Goal: Task Accomplishment & Management: Manage account settings

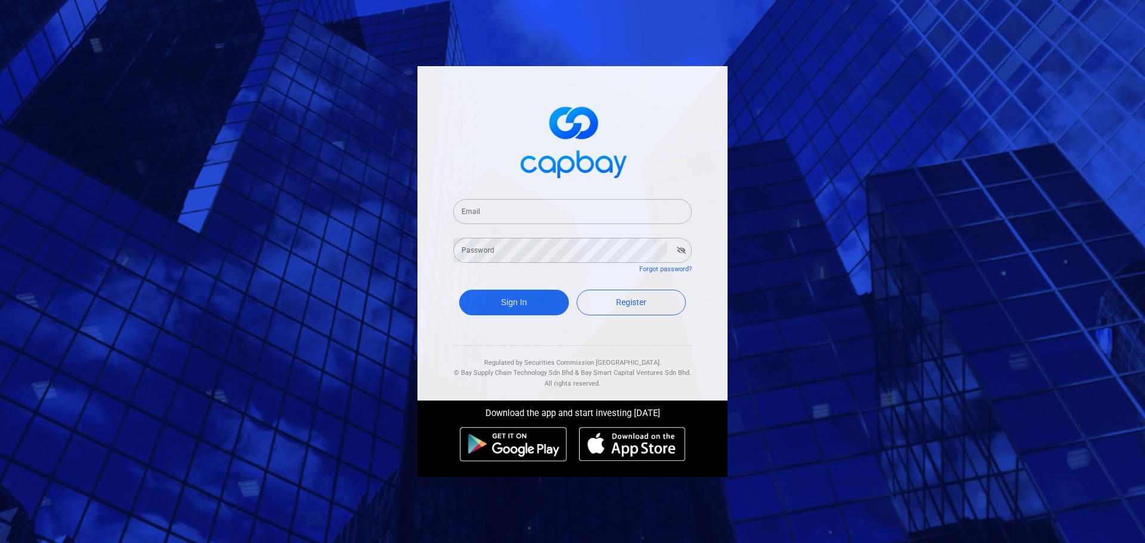
drag, startPoint x: 637, startPoint y: 215, endPoint x: 630, endPoint y: 214, distance: 7.8
click at [637, 215] on input "Email" at bounding box center [572, 211] width 239 height 25
paste input "YANGLINVIEWER"
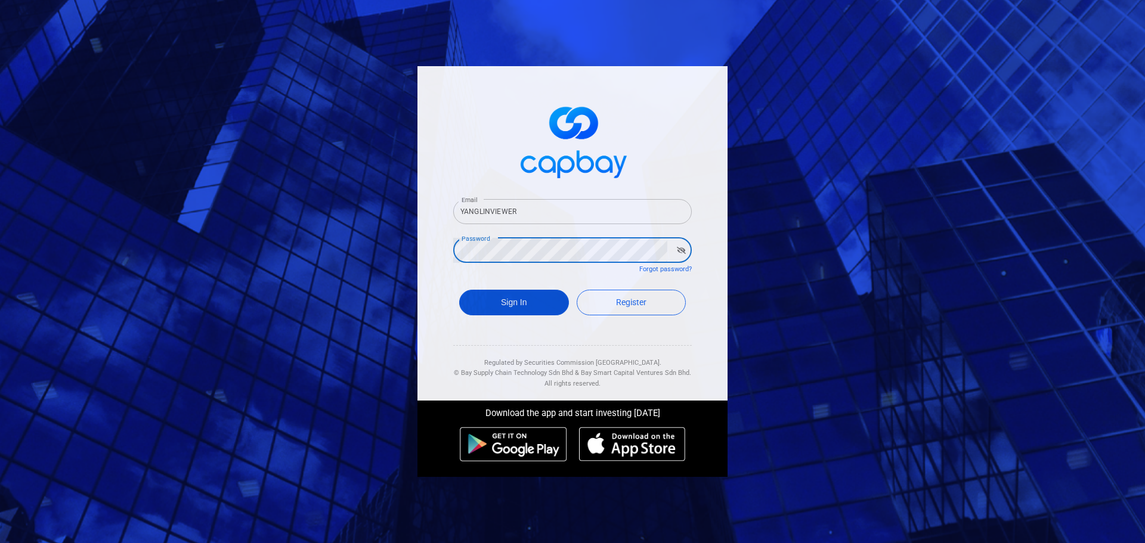
click at [536, 311] on button "Sign In" at bounding box center [514, 303] width 110 height 26
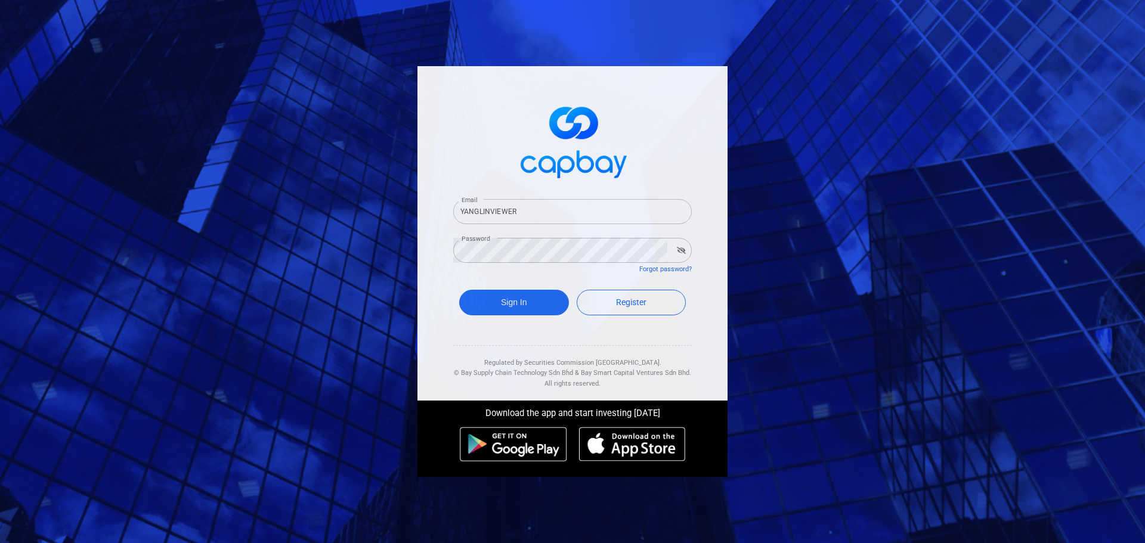
drag, startPoint x: 564, startPoint y: 213, endPoint x: 530, endPoint y: 210, distance: 34.2
click at [564, 213] on input "YANGLINVIEWER" at bounding box center [572, 211] width 239 height 25
drag, startPoint x: 530, startPoint y: 210, endPoint x: 336, endPoint y: 222, distance: 193.6
click at [327, 210] on div "Email YANGLINVIEWER Email Password Password Forgot password? Sign In Register R…" at bounding box center [572, 271] width 1145 height 543
paste input "[EMAIL_ADDRESS][DOMAIN_NAME]"
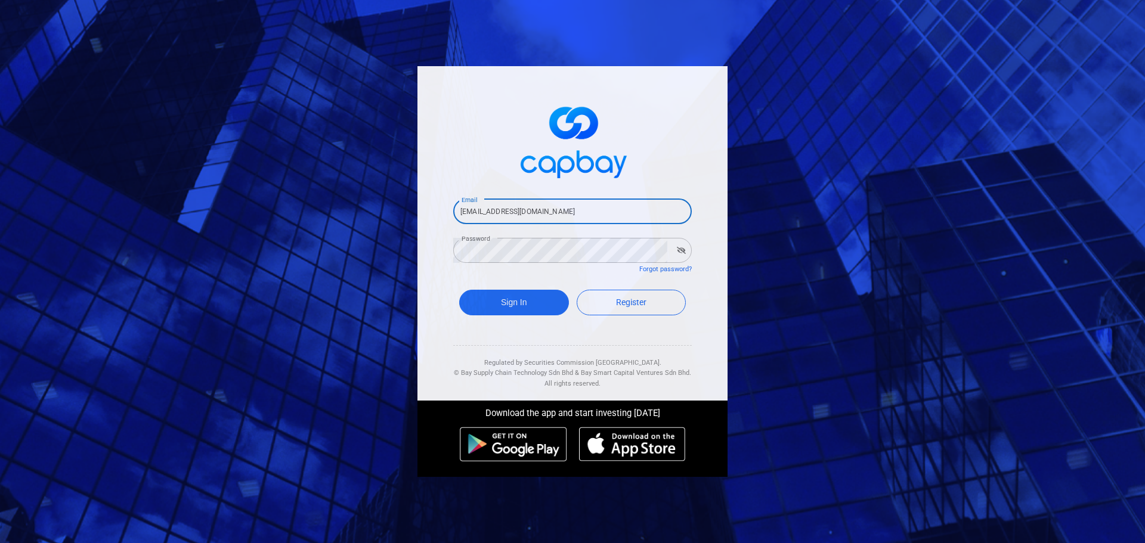
type input "[EMAIL_ADDRESS][DOMAIN_NAME]"
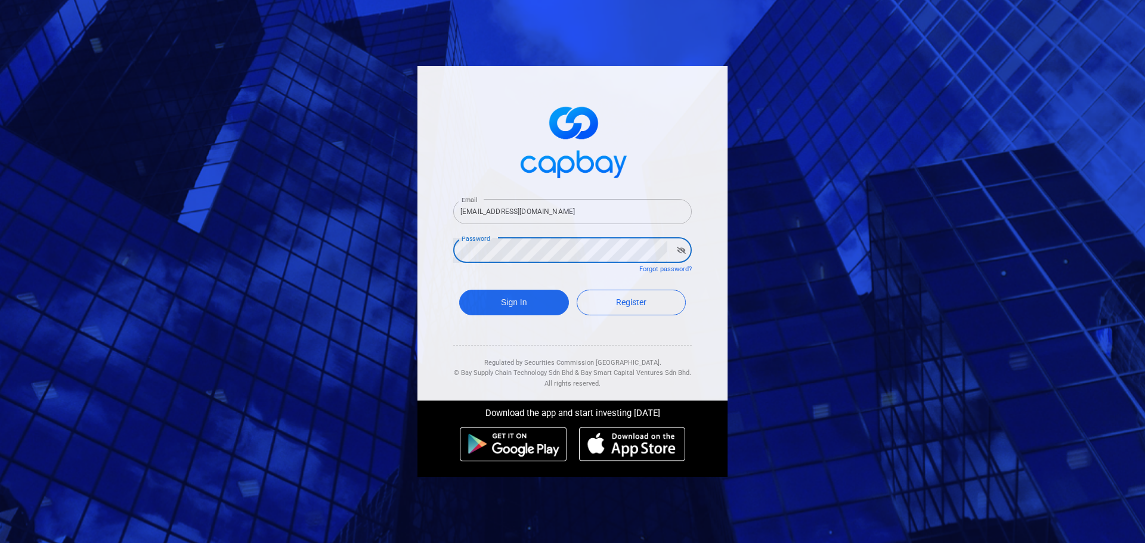
click at [353, 253] on div "Email [EMAIL_ADDRESS][DOMAIN_NAME] Email Password Password Forgot password? Sig…" at bounding box center [572, 271] width 1145 height 543
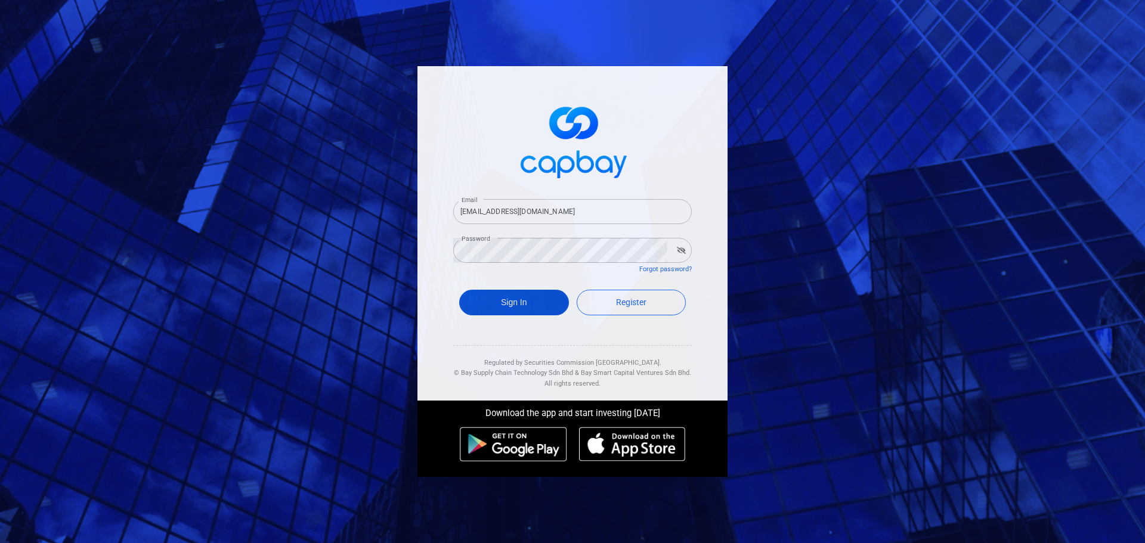
click at [487, 309] on button "Sign In" at bounding box center [514, 303] width 110 height 26
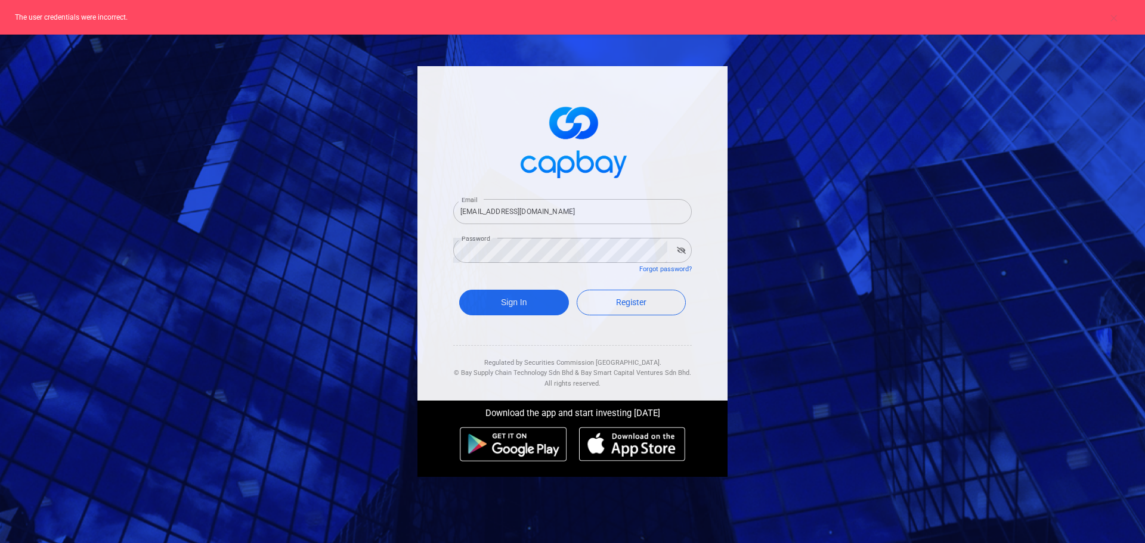
click at [685, 252] on icon "button" at bounding box center [681, 250] width 9 height 7
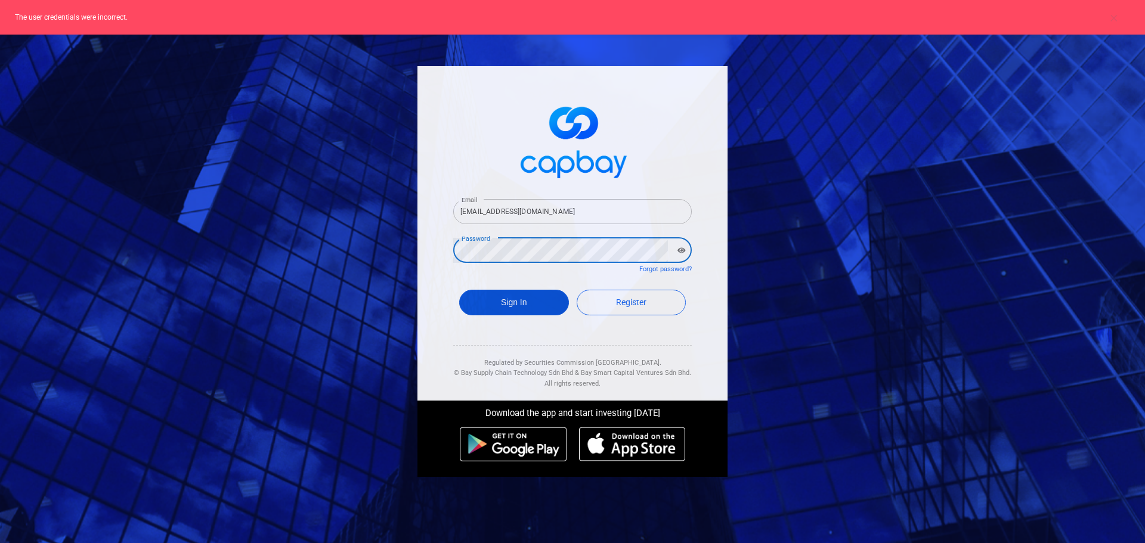
click at [501, 306] on button "Sign In" at bounding box center [514, 303] width 110 height 26
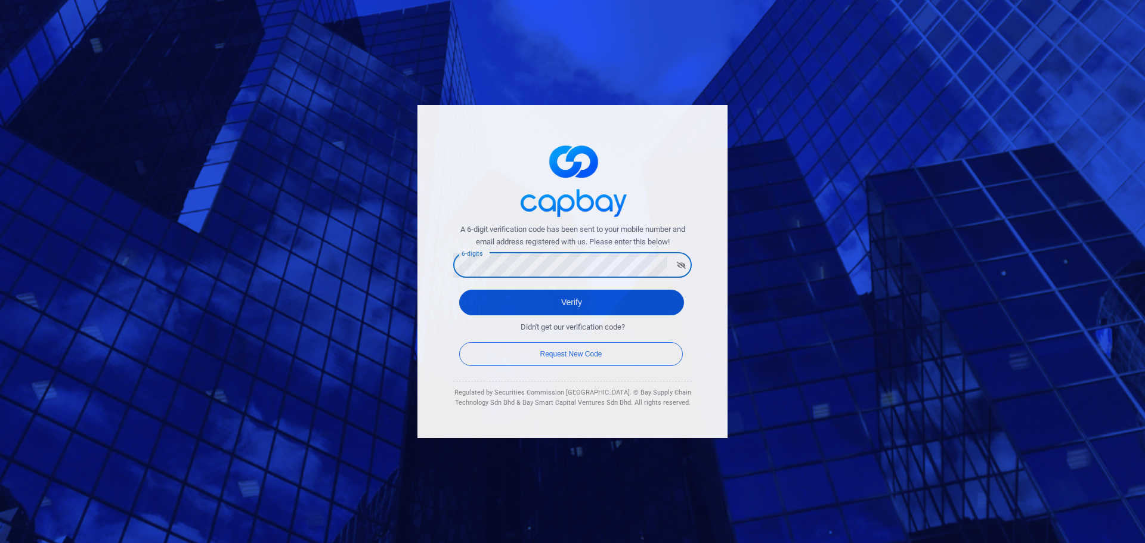
click at [589, 302] on button "Verify" at bounding box center [571, 303] width 225 height 26
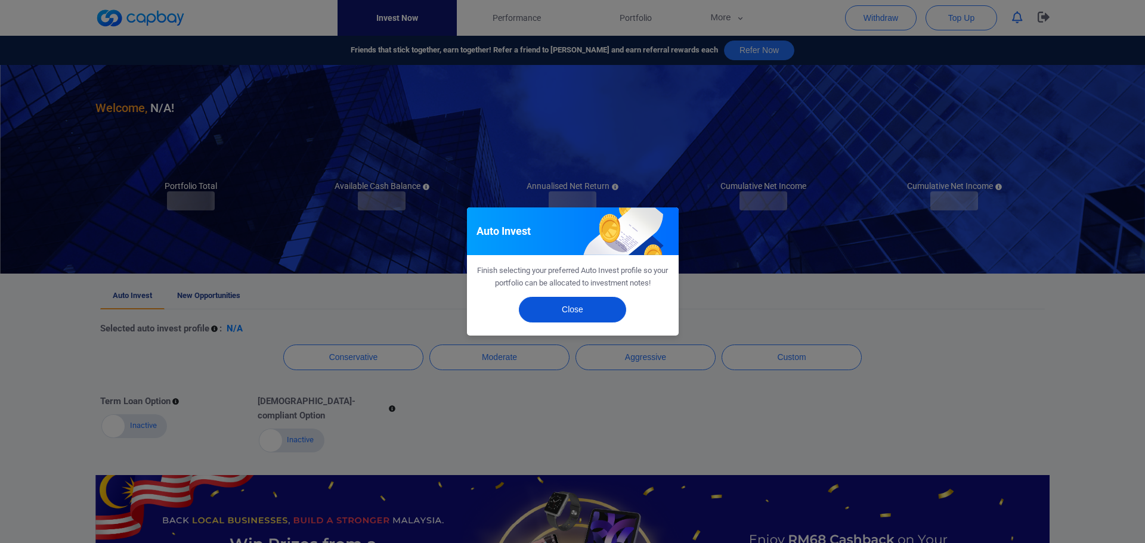
click at [565, 307] on button "Close" at bounding box center [572, 310] width 107 height 26
